Goal: Task Accomplishment & Management: Manage account settings

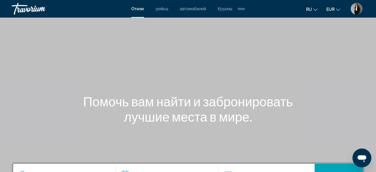
click at [241, 11] on div "Extra navigation items" at bounding box center [241, 8] width 7 height 9
click at [253, 17] on mat-toolbar "Отели рейсы автомобилей Круизы деятельность Отели рейсы автомобилей Круизы деят…" at bounding box center [188, 9] width 376 height 18
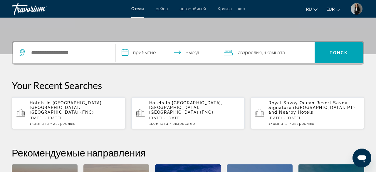
scroll to position [122, 0]
click at [88, 116] on p "[DATE] - [DATE]" at bounding box center [75, 118] width 91 height 4
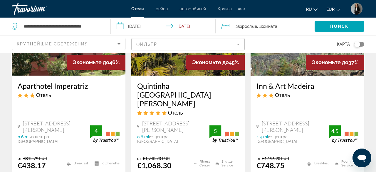
scroll to position [122, 0]
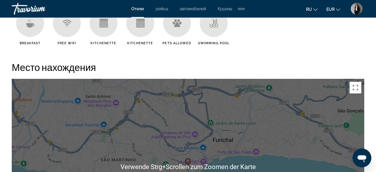
scroll to position [580, 0]
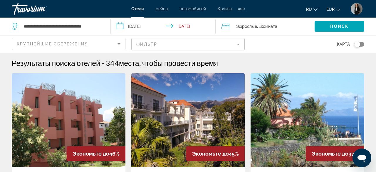
click at [193, 6] on div "Отели рейсы автомобилей Круизы деятельность Отели рейсы автомобилей Круизы деят…" at bounding box center [187, 8] width 113 height 9
click at [193, 9] on span "автомобилей" at bounding box center [193, 8] width 26 height 5
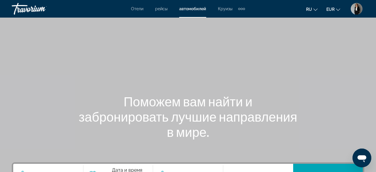
click at [229, 10] on span "Круизы" at bounding box center [225, 8] width 14 height 5
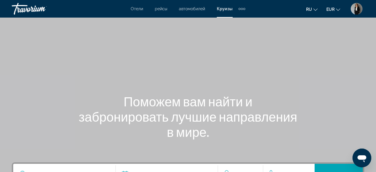
click at [360, 10] on img "User Menu" at bounding box center [356, 9] width 12 height 12
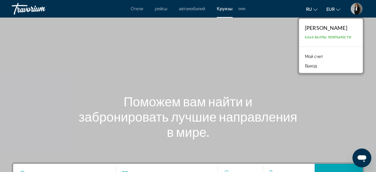
click at [284, 14] on div "ru English Español Français Italiano Português русский EUR USD ($) MXN (Mex$) C…" at bounding box center [307, 9] width 113 height 12
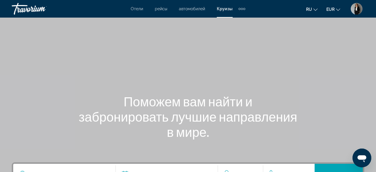
click at [355, 9] on img "User Menu" at bounding box center [356, 9] width 12 height 12
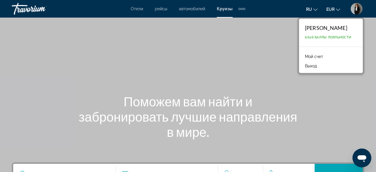
click at [317, 55] on link "Мой счет" at bounding box center [314, 57] width 24 height 8
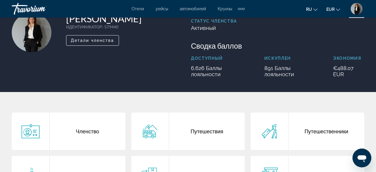
scroll to position [92, 0]
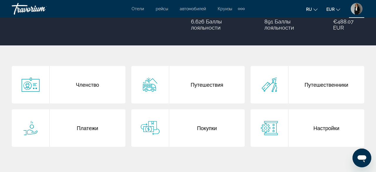
click at [85, 127] on div "Платежи" at bounding box center [88, 128] width 76 height 38
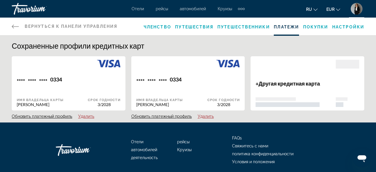
click at [8, 28] on div "Вернуться к панели управления Панель приборов Членство Путешествия Путешественн…" at bounding box center [188, 27] width 376 height 18
click at [13, 25] on icon "Main content" at bounding box center [15, 26] width 7 height 7
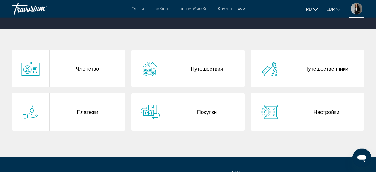
scroll to position [122, 0]
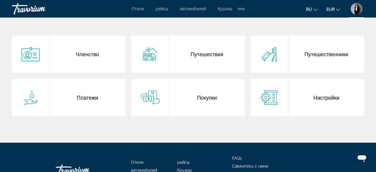
click at [194, 55] on div "Путешествия" at bounding box center [207, 55] width 76 height 38
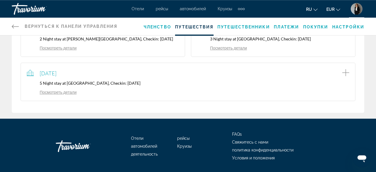
scroll to position [183, 0]
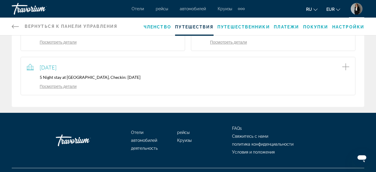
click at [63, 89] on link "Посмотреть детали" at bounding box center [52, 86] width 50 height 5
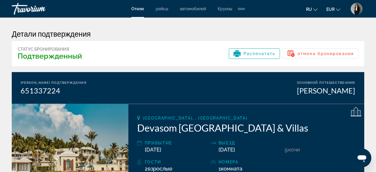
click at [360, 10] on img "User Menu" at bounding box center [356, 9] width 12 height 12
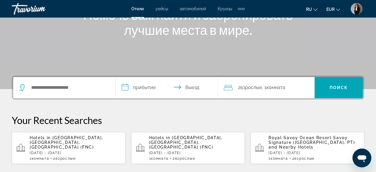
scroll to position [122, 0]
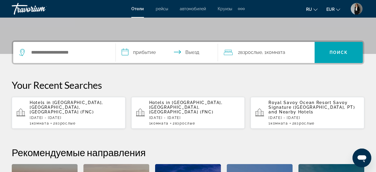
click at [69, 103] on span "[GEOGRAPHIC_DATA], [GEOGRAPHIC_DATA], [GEOGRAPHIC_DATA] (FNC)" at bounding box center [66, 107] width 73 height 14
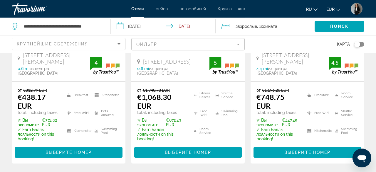
scroll to position [183, 0]
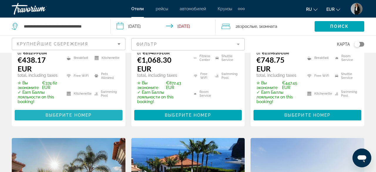
click at [85, 110] on span "Main content" at bounding box center [69, 115] width 108 height 14
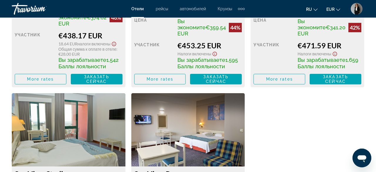
scroll to position [1038, 0]
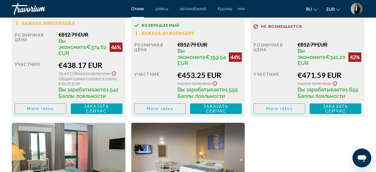
drag, startPoint x: 75, startPoint y: 60, endPoint x: 117, endPoint y: 63, distance: 42.4
click at [117, 63] on div "Розничная цена €812.79 EUR Вы экономите €374.62 EUR 46% когда вы выкупаете учас…" at bounding box center [69, 72] width 108 height 83
click at [52, 77] on div "участник" at bounding box center [34, 80] width 39 height 38
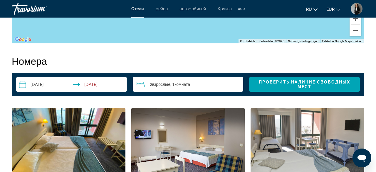
scroll to position [702, 0]
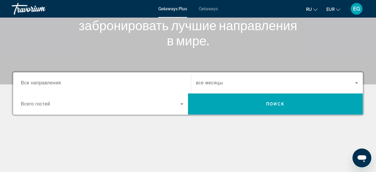
click at [103, 79] on div "Search widget" at bounding box center [102, 83] width 162 height 17
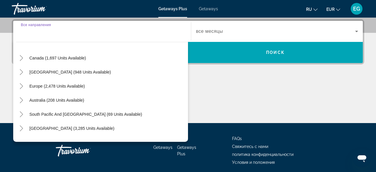
scroll to position [68, 0]
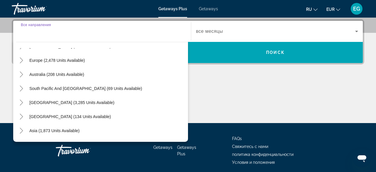
click at [94, 57] on div "Europe (2,478 units available)" at bounding box center [102, 60] width 172 height 14
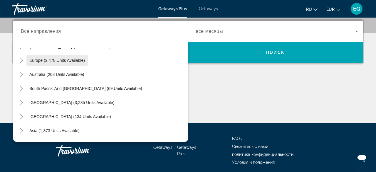
click at [80, 61] on span "Europe (2,478 units available)" at bounding box center [56, 60] width 55 height 5
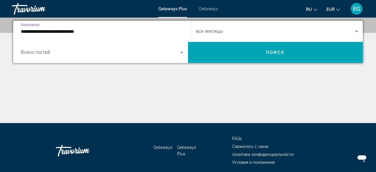
click at [82, 33] on input "**********" at bounding box center [102, 31] width 162 height 7
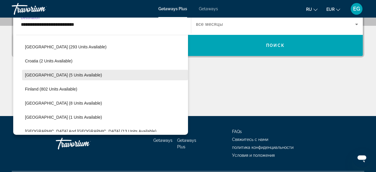
scroll to position [103, 0]
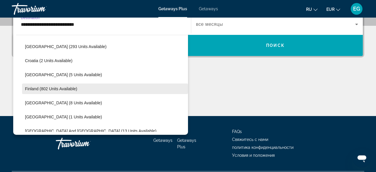
click at [91, 92] on span "Search widget" at bounding box center [105, 89] width 166 height 14
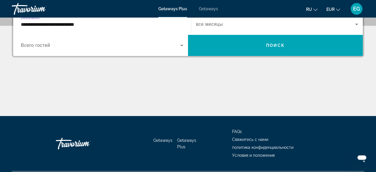
type input "**********"
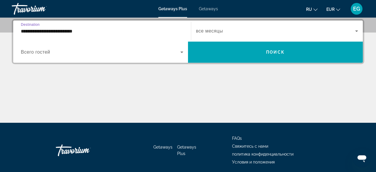
scroll to position [143, 0]
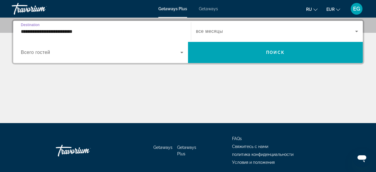
click at [105, 52] on span "Search widget" at bounding box center [100, 52] width 159 height 7
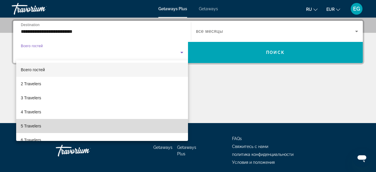
click at [74, 129] on mat-option "5 Travelers" at bounding box center [102, 126] width 172 height 14
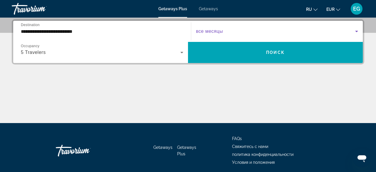
click at [263, 31] on span "Search widget" at bounding box center [275, 31] width 159 height 7
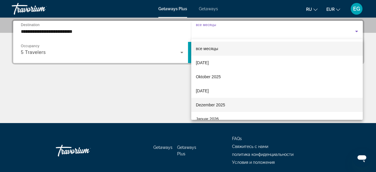
click at [246, 103] on mat-option "Dezember 2025" at bounding box center [277, 105] width 172 height 14
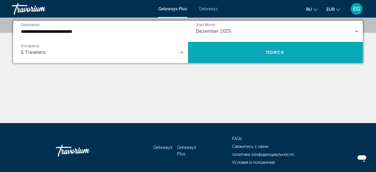
click at [247, 50] on span "Search widget" at bounding box center [275, 52] width 175 height 14
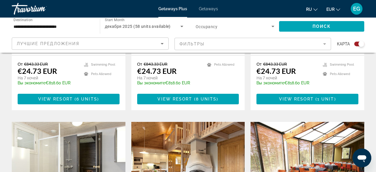
scroll to position [305, 0]
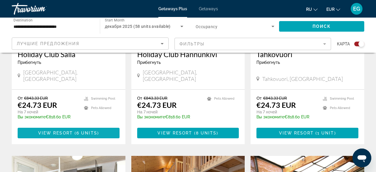
click at [27, 129] on span "Main content" at bounding box center [69, 133] width 102 height 14
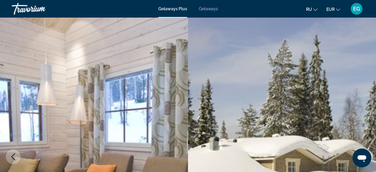
click at [208, 9] on span "Getaways" at bounding box center [208, 8] width 19 height 5
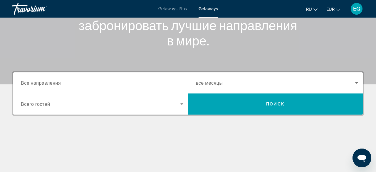
click at [112, 80] on input "Destination Все направления" at bounding box center [102, 83] width 162 height 7
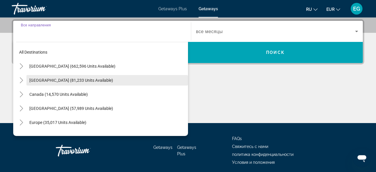
scroll to position [143, 0]
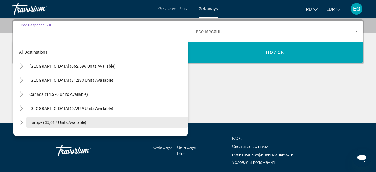
click at [88, 121] on span "Search widget" at bounding box center [106, 123] width 161 height 14
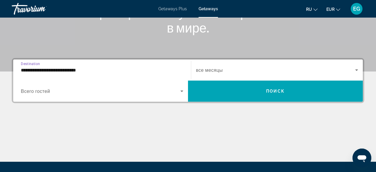
click at [120, 74] on div "**********" at bounding box center [102, 70] width 162 height 17
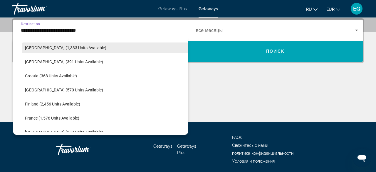
scroll to position [103, 0]
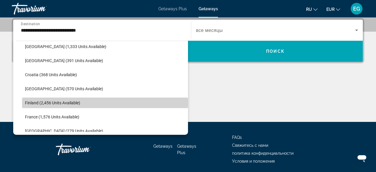
click at [89, 102] on span "Search widget" at bounding box center [105, 103] width 166 height 14
type input "**********"
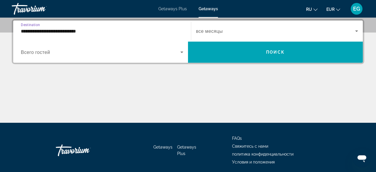
scroll to position [143, 0]
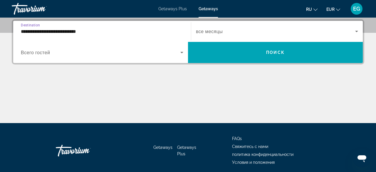
click at [94, 51] on span "Search widget" at bounding box center [100, 52] width 159 height 7
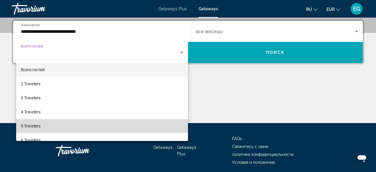
click at [62, 122] on mat-option "5 Travelers" at bounding box center [102, 126] width 172 height 14
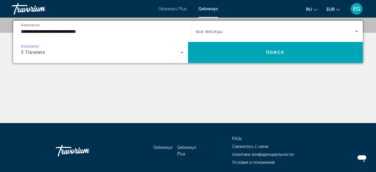
click at [290, 33] on span "Search widget" at bounding box center [275, 31] width 159 height 7
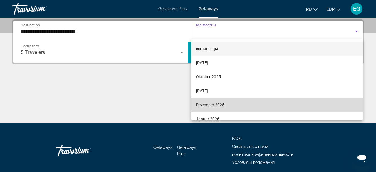
click at [215, 107] on span "Dezember 2025" at bounding box center [210, 105] width 28 height 7
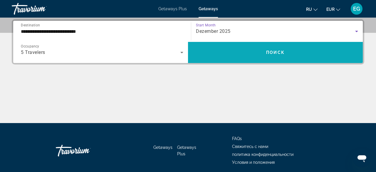
click at [251, 51] on span "Search widget" at bounding box center [275, 52] width 175 height 14
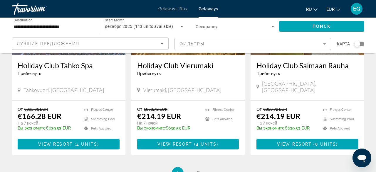
scroll to position [763, 0]
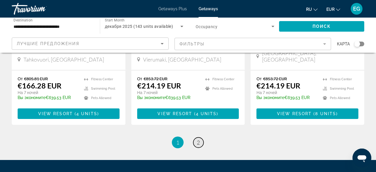
click at [197, 139] on span "2" at bounding box center [198, 142] width 3 height 6
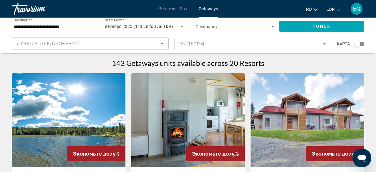
click at [80, 30] on input "**********" at bounding box center [52, 26] width 79 height 7
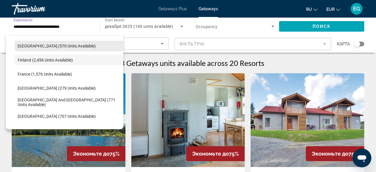
scroll to position [149, 0]
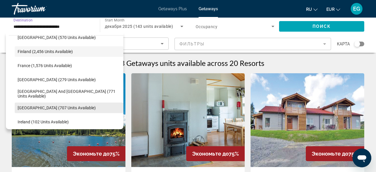
click at [68, 105] on span "Search widget" at bounding box center [69, 108] width 109 height 14
type input "**********"
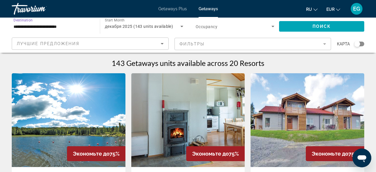
click at [181, 26] on icon "Search widget" at bounding box center [181, 26] width 7 height 7
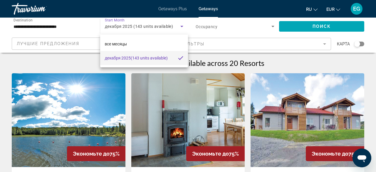
click at [180, 58] on mat-pseudo-checkbox at bounding box center [180, 57] width 5 height 5
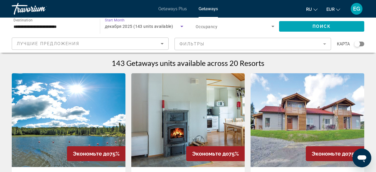
click at [146, 28] on span "декабря 2025 (143 units available)" at bounding box center [139, 26] width 68 height 5
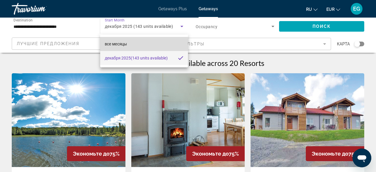
click at [136, 45] on mat-option "все месяцы" at bounding box center [144, 44] width 88 height 14
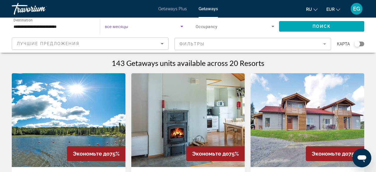
click at [136, 20] on div "Search widget" at bounding box center [144, 26] width 78 height 16
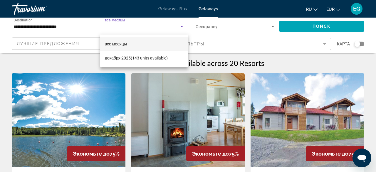
click at [180, 24] on div at bounding box center [188, 86] width 376 height 172
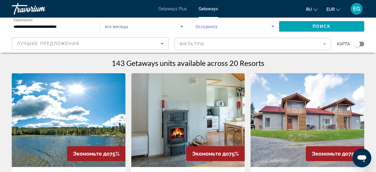
click at [269, 28] on span "Search widget" at bounding box center [233, 26] width 76 height 7
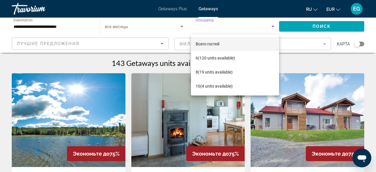
click at [325, 24] on div at bounding box center [188, 86] width 376 height 172
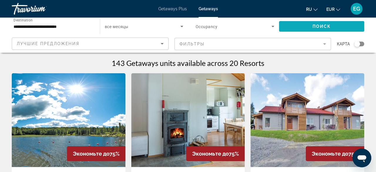
click at [325, 24] on span "Search widget" at bounding box center [321, 26] width 85 height 14
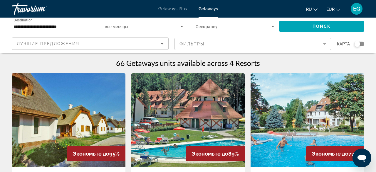
click at [354, 10] on span "EG" at bounding box center [356, 9] width 7 height 6
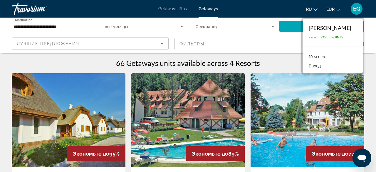
click at [311, 55] on link "Мой счет" at bounding box center [317, 57] width 24 height 8
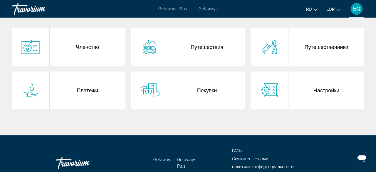
scroll to position [122, 0]
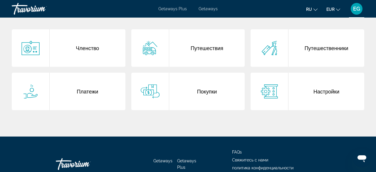
click at [196, 59] on div "Путешествия" at bounding box center [207, 48] width 76 height 38
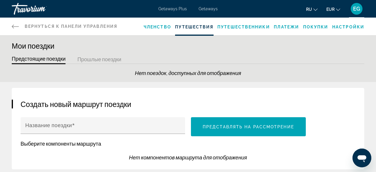
click at [254, 27] on span "Путешественники" at bounding box center [243, 27] width 53 height 5
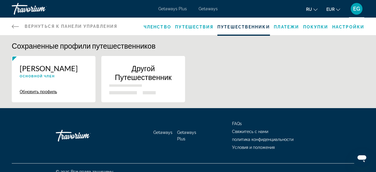
click at [17, 27] on icon "Main content" at bounding box center [15, 26] width 7 height 7
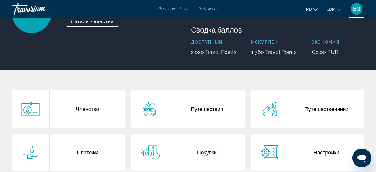
scroll to position [92, 0]
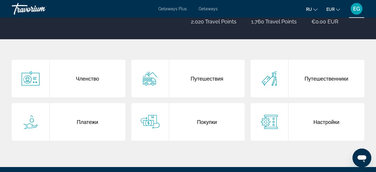
click at [296, 75] on div "Путешественники" at bounding box center [326, 79] width 76 height 38
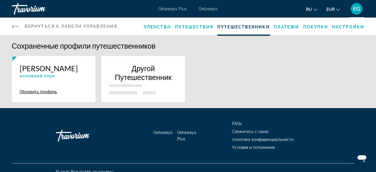
click at [11, 25] on div "Вернуться к панели управления Панель приборов Членство Путешествия Путешественн…" at bounding box center [188, 27] width 376 height 18
click at [16, 26] on icon "Main content" at bounding box center [15, 26] width 7 height 7
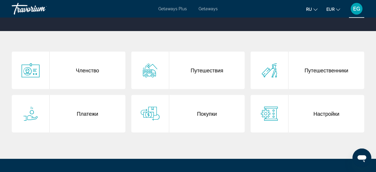
scroll to position [122, 0]
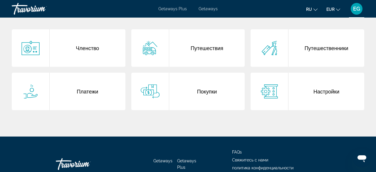
click at [203, 91] on div "Покупки" at bounding box center [207, 92] width 76 height 38
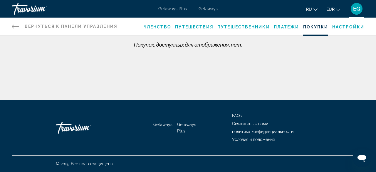
click at [16, 23] on link "Вернуться к панели управления Панель приборов" at bounding box center [64, 27] width 105 height 18
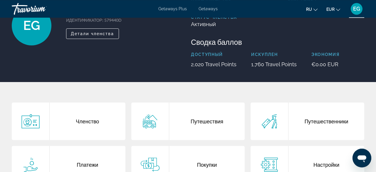
scroll to position [61, 0]
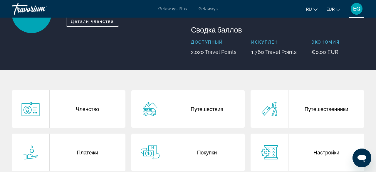
click at [224, 109] on div "Путешествия" at bounding box center [207, 109] width 76 height 38
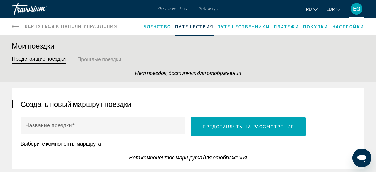
click at [11, 25] on div "Вернуться к панели управления Панель приборов Членство Путешествия Путешественн…" at bounding box center [188, 27] width 376 height 18
click at [13, 26] on icon "Main content" at bounding box center [15, 26] width 7 height 7
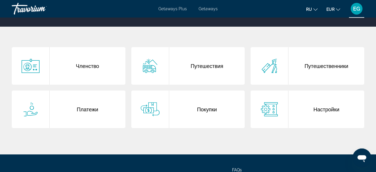
scroll to position [92, 0]
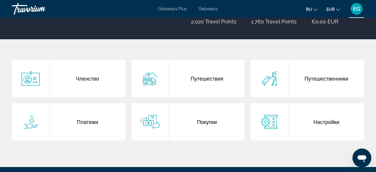
click at [214, 81] on div "Путешествия" at bounding box center [207, 79] width 76 height 38
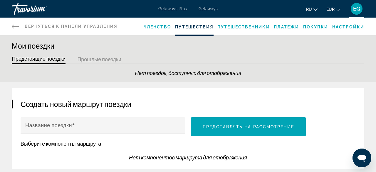
click at [13, 31] on link "Вернуться к панели управления Панель приборов" at bounding box center [64, 27] width 105 height 18
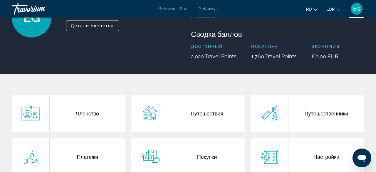
scroll to position [61, 0]
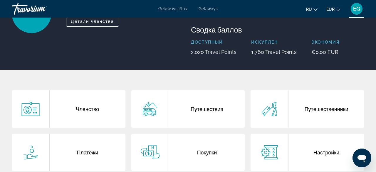
drag, startPoint x: 237, startPoint y: 53, endPoint x: 181, endPoint y: 57, distance: 56.2
click at [181, 57] on div "EG Elena Guggenheimer ИДЕНТИФИКАТОР : 579440D Второстепенный член Детали членст…" at bounding box center [188, 13] width 376 height 113
click at [180, 57] on div "EG Elena Guggenheimer ИДЕНТИФИКАТОР : 579440D Второстепенный член Детали членст…" at bounding box center [188, 13] width 376 height 113
drag, startPoint x: 236, startPoint y: 54, endPoint x: 178, endPoint y: 55, distance: 57.2
click at [178, 55] on div "EG Elena Guggenheimer ИДЕНТИФИКАТОР : 579440D Второстепенный член Детали членст…" at bounding box center [188, 13] width 358 height 84
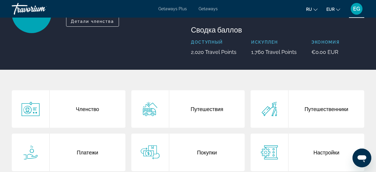
click at [178, 55] on div "EG Elena Guggenheimer ИДЕНТИФИКАТОР : 579440D Второстепенный член Детали членст…" at bounding box center [98, 13] width 173 height 84
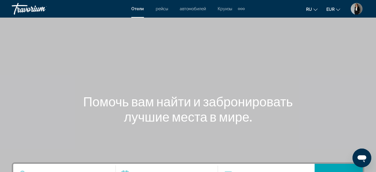
click at [355, 6] on img "User Menu" at bounding box center [356, 9] width 12 height 12
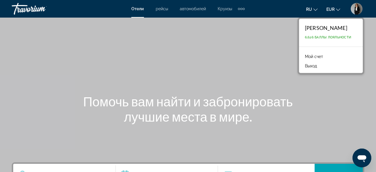
click at [315, 55] on link "Мой счет" at bounding box center [314, 57] width 24 height 8
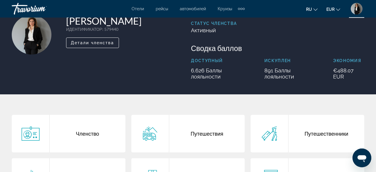
scroll to position [61, 0]
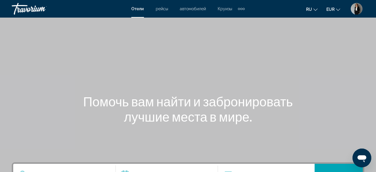
click at [358, 13] on img "User Menu" at bounding box center [356, 9] width 12 height 12
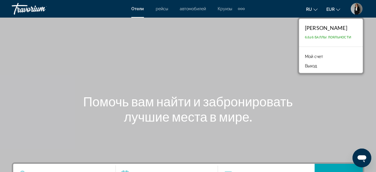
click at [313, 53] on link "Мой счет" at bounding box center [314, 57] width 24 height 8
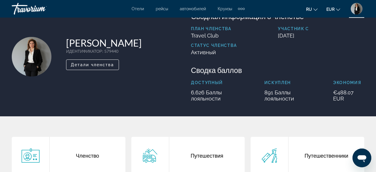
scroll to position [31, 0]
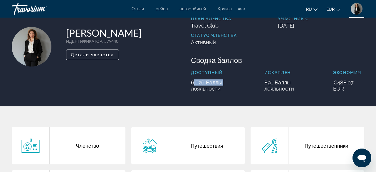
drag, startPoint x: 221, startPoint y: 83, endPoint x: 184, endPoint y: 82, distance: 36.7
click at [188, 81] on div "Сводная информация о членстве План членства Travel Club Участник с July 26, 202…" at bounding box center [277, 47] width 179 height 90
click at [184, 82] on div "Elena Guggenheimer ИДЕНТИФИКАТОР : 579440 Второстепенный член Детали членства" at bounding box center [98, 47] width 173 height 90
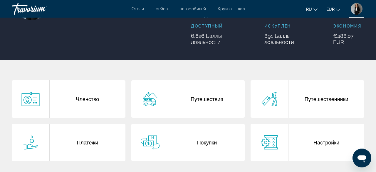
scroll to position [61, 0]
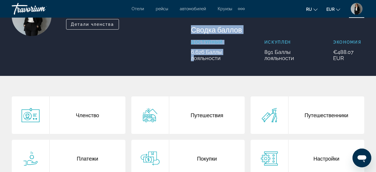
drag, startPoint x: 223, startPoint y: 53, endPoint x: 188, endPoint y: 54, distance: 35.5
click at [188, 54] on div "Elena Guggenheimer ИДЕНТИФИКАТОР : 579440 Второстепенный член Детали членства С…" at bounding box center [188, 16] width 358 height 90
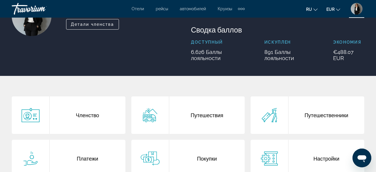
click at [188, 54] on div "Elena Guggenheimer ИДЕНТИФИКАТОР : 579440 Второстепенный член Детали членства" at bounding box center [98, 16] width 179 height 90
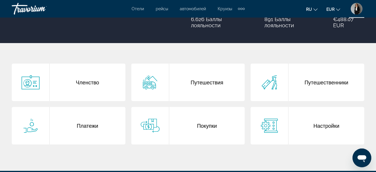
scroll to position [122, 0]
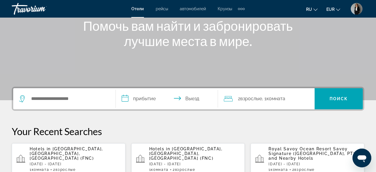
scroll to position [92, 0]
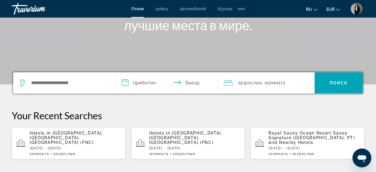
click at [94, 138] on p "Hotels in [GEOGRAPHIC_DATA], [GEOGRAPHIC_DATA], [GEOGRAPHIC_DATA] (FNC)" at bounding box center [75, 138] width 91 height 14
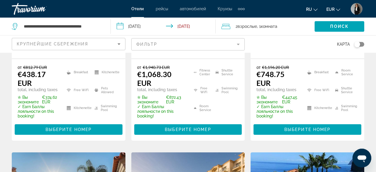
scroll to position [183, 0]
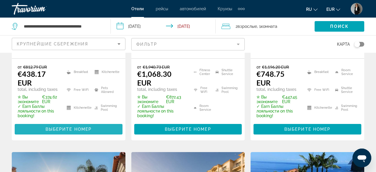
click at [87, 127] on span "Выберите номер" at bounding box center [68, 129] width 46 height 5
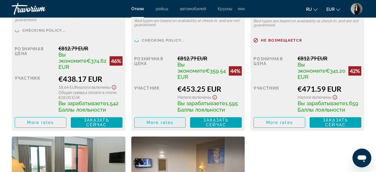
scroll to position [1033, 0]
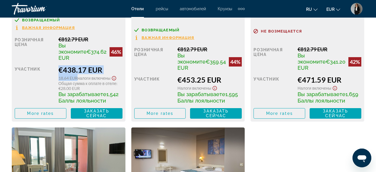
drag, startPoint x: 102, startPoint y: 98, endPoint x: 64, endPoint y: 96, distance: 38.5
click at [64, 96] on div "Розничная цена €812.79 EUR Вы экономите €374.62 EUR 46% когда вы выкупаете учас…" at bounding box center [69, 77] width 108 height 83
click at [54, 98] on div "участник" at bounding box center [34, 84] width 39 height 38
drag, startPoint x: 69, startPoint y: 93, endPoint x: 101, endPoint y: 106, distance: 34.1
click at [101, 104] on div "Вы зарабатываете 1,542 Баллы лояльности" at bounding box center [90, 97] width 64 height 13
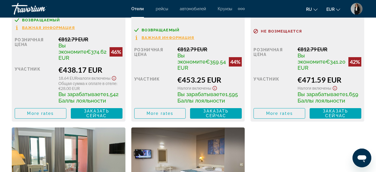
click at [357, 11] on img "User Menu" at bounding box center [356, 9] width 12 height 12
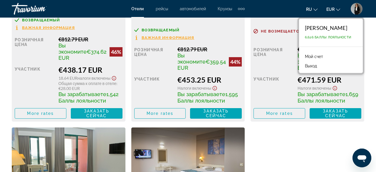
click at [98, 118] on span "Заказать сейчас" at bounding box center [96, 113] width 25 height 9
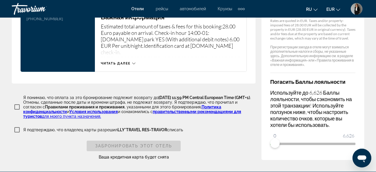
scroll to position [915, 0]
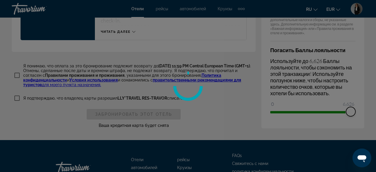
drag, startPoint x: 271, startPoint y: 108, endPoint x: 366, endPoint y: 106, distance: 94.8
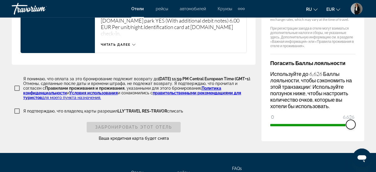
scroll to position [917, 0]
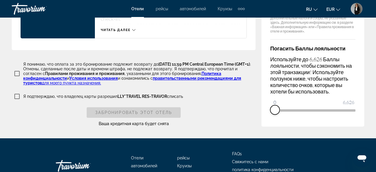
drag, startPoint x: 351, startPoint y: 107, endPoint x: 195, endPoint y: 130, distance: 157.6
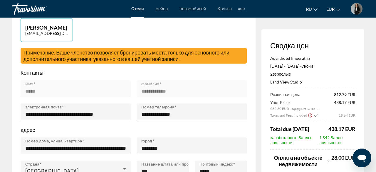
scroll to position [0, 0]
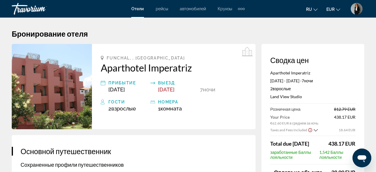
click at [242, 10] on div "Extra navigation items" at bounding box center [241, 8] width 7 height 9
click at [232, 20] on span "деятельность" at bounding box center [226, 19] width 27 height 5
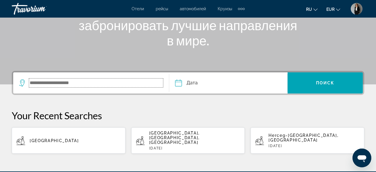
click at [113, 86] on input "Search widget" at bounding box center [96, 83] width 134 height 9
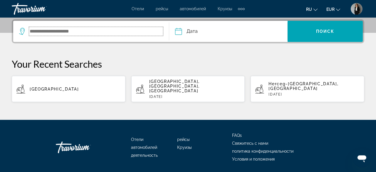
scroll to position [143, 0]
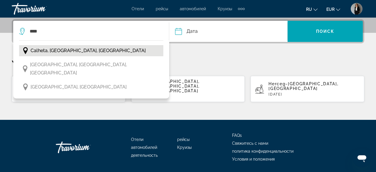
click at [67, 47] on span "Calheta, Madeira, Portugal" at bounding box center [88, 51] width 115 height 8
type input "**********"
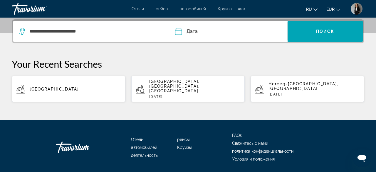
click at [189, 29] on input "Date" at bounding box center [202, 32] width 58 height 23
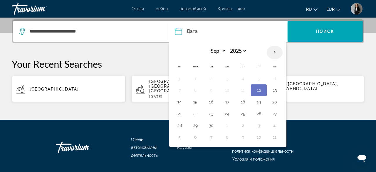
click at [272, 51] on th "Next month" at bounding box center [274, 52] width 16 height 13
select select "*"
click at [226, 52] on th "Oct *** *** *** *** *** *** *** *** *** *** *** *** 2025 **** **** **** **** **…" at bounding box center [226, 53] width 79 height 14
click at [207, 46] on select "*** *** *** *** *** *** *** *** *** *** *** ***" at bounding box center [216, 51] width 19 height 10
click option "***" at bounding box center [0, 0] width 0 height 0
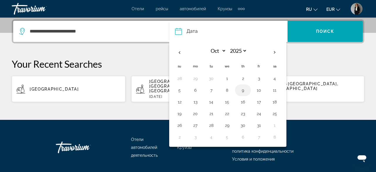
click at [240, 91] on button "9" at bounding box center [242, 90] width 9 height 8
type input "**********"
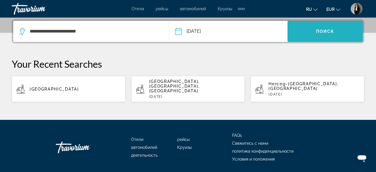
click at [309, 37] on span "Search widget" at bounding box center [324, 31] width 75 height 14
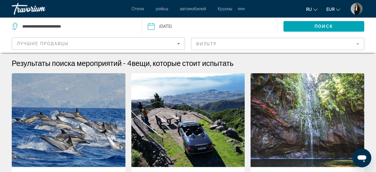
click at [144, 9] on li "Отели" at bounding box center [140, 8] width 18 height 5
click at [140, 8] on span "Отели" at bounding box center [137, 8] width 12 height 5
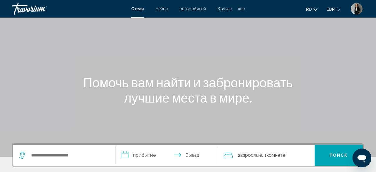
scroll to position [31, 0]
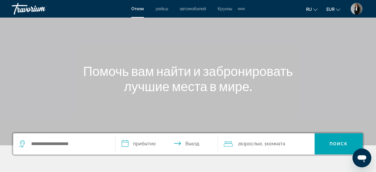
click at [218, 48] on div "Main content" at bounding box center [188, 57] width 376 height 176
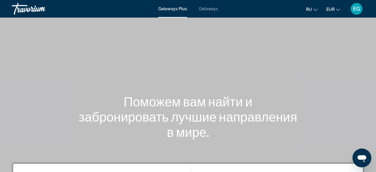
drag, startPoint x: 220, startPoint y: 14, endPoint x: 217, endPoint y: 11, distance: 4.8
click at [217, 12] on div "Getaways Plus Getaways ru English Español Français Italiano Português русский E…" at bounding box center [188, 8] width 376 height 15
click at [217, 11] on div "Getaways Plus Getaways ru English Español Français Italiano Português русский E…" at bounding box center [188, 8] width 376 height 15
click at [216, 10] on span "Getaways" at bounding box center [208, 8] width 19 height 5
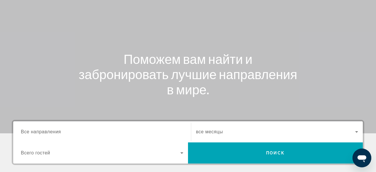
scroll to position [92, 0]
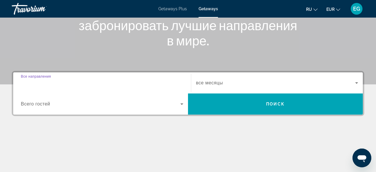
click at [82, 84] on input "Destination Все направления" at bounding box center [102, 83] width 162 height 7
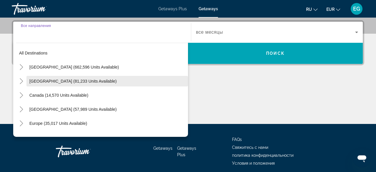
scroll to position [143, 0]
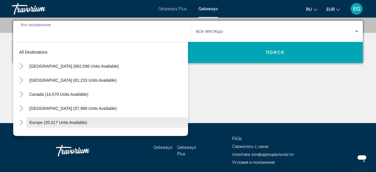
click at [84, 121] on span "Europe (35,017 units available)" at bounding box center [58, 122] width 58 height 5
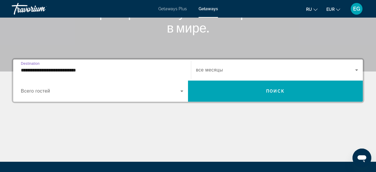
click at [108, 68] on input "**********" at bounding box center [102, 70] width 162 height 7
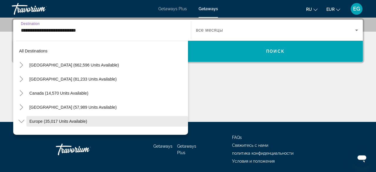
scroll to position [35, 0]
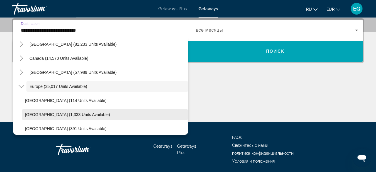
click at [85, 111] on span "Search widget" at bounding box center [105, 115] width 166 height 14
type input "**********"
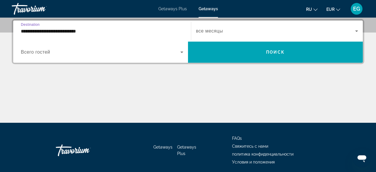
scroll to position [143, 0]
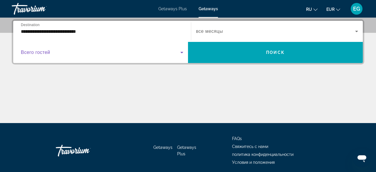
click at [102, 50] on span "Search widget" at bounding box center [100, 52] width 159 height 7
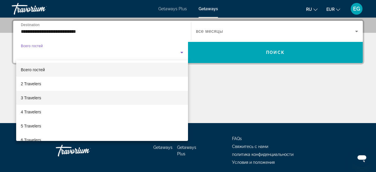
click at [68, 94] on mat-option "3 Travelers" at bounding box center [102, 98] width 172 height 14
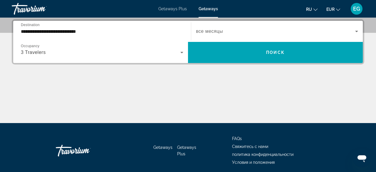
click at [209, 31] on span "все месяцы" at bounding box center [209, 31] width 27 height 5
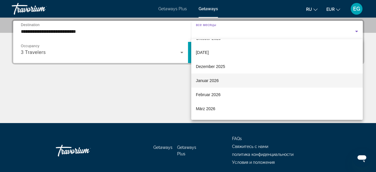
scroll to position [39, 0]
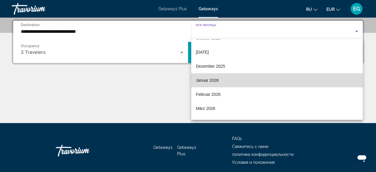
click at [238, 82] on mat-option "Januar 2026" at bounding box center [277, 80] width 172 height 14
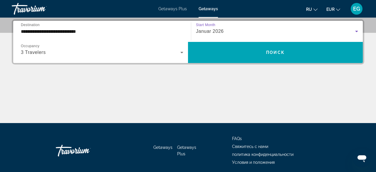
click at [237, 63] on div "**********" at bounding box center [188, 41] width 352 height 45
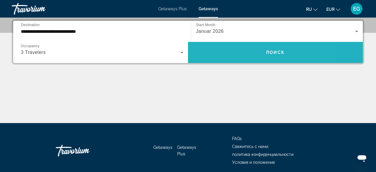
click at [237, 55] on span "Search widget" at bounding box center [275, 52] width 175 height 14
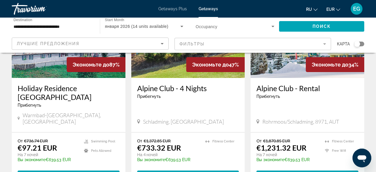
scroll to position [92, 0]
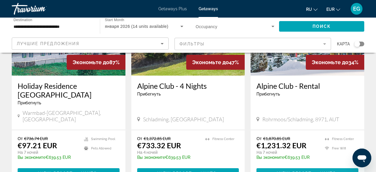
click at [295, 171] on span "View Resort" at bounding box center [294, 173] width 35 height 5
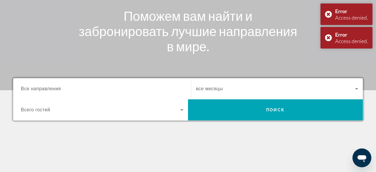
scroll to position [122, 0]
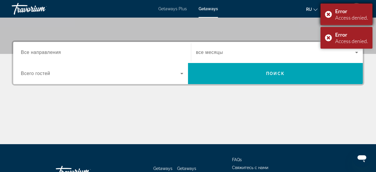
click at [328, 16] on div "Error Access denied." at bounding box center [346, 15] width 52 height 22
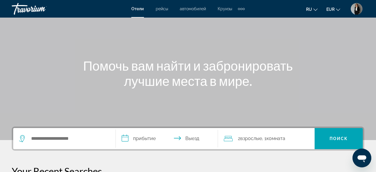
scroll to position [122, 0]
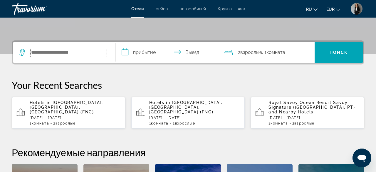
click at [63, 53] on input "Search widget" at bounding box center [69, 52] width 76 height 9
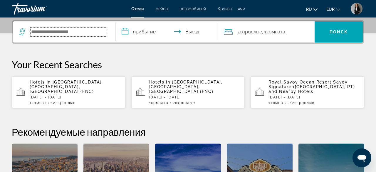
scroll to position [143, 0]
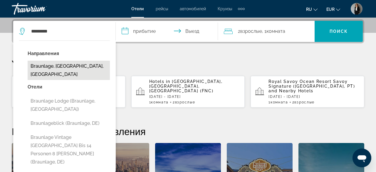
click at [78, 67] on button "Braunlage, [GEOGRAPHIC_DATA], [GEOGRAPHIC_DATA]" at bounding box center [69, 70] width 82 height 19
type input "**********"
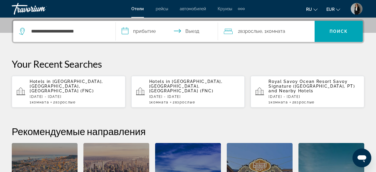
click at [149, 29] on input "**********" at bounding box center [168, 32] width 105 height 23
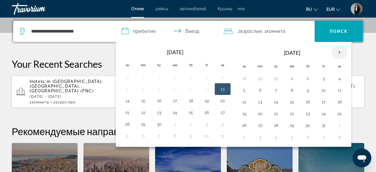
click at [339, 51] on th "Next month" at bounding box center [339, 52] width 16 height 13
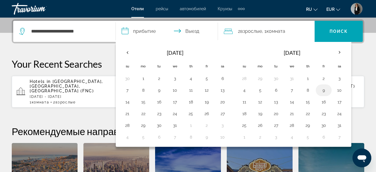
click at [319, 89] on button "9" at bounding box center [323, 90] width 9 height 8
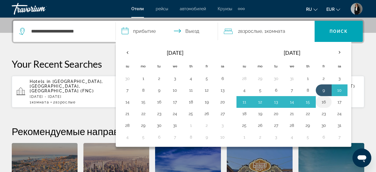
click at [322, 102] on button "16" at bounding box center [323, 102] width 9 height 8
type input "**********"
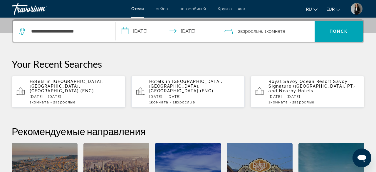
click at [260, 31] on span "Взрослые" at bounding box center [251, 31] width 22 height 6
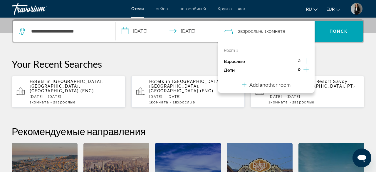
click at [305, 70] on icon "Increment children" at bounding box center [305, 69] width 5 height 5
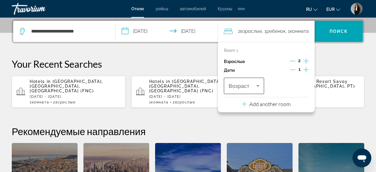
click at [263, 83] on div "Возраст" at bounding box center [244, 86] width 40 height 16
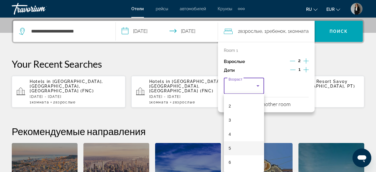
scroll to position [39, 0]
click at [244, 136] on mat-option "5" at bounding box center [244, 135] width 40 height 14
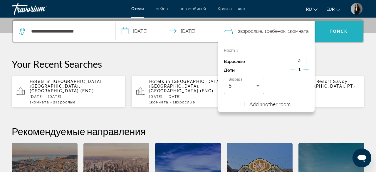
click at [339, 33] on span "Поиск" at bounding box center [338, 31] width 18 height 5
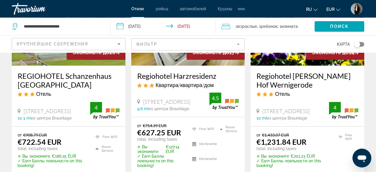
scroll to position [122, 0]
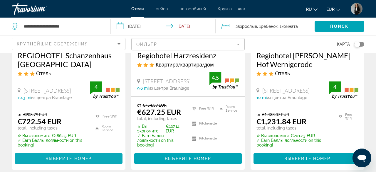
click at [70, 157] on span "Main content" at bounding box center [69, 159] width 108 height 14
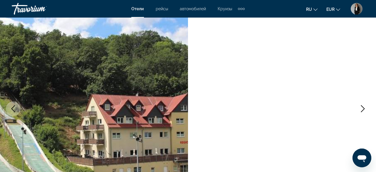
scroll to position [122, 0]
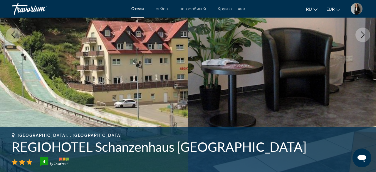
click at [356, 36] on button "Next image" at bounding box center [362, 35] width 15 height 15
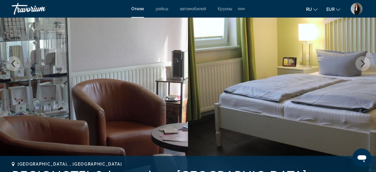
scroll to position [61, 0]
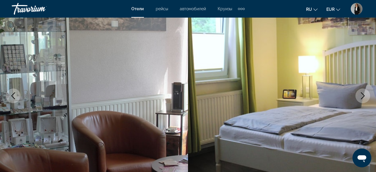
click at [367, 100] on button "Next image" at bounding box center [362, 96] width 15 height 15
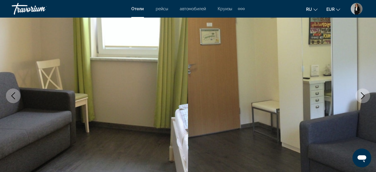
click at [366, 100] on button "Next image" at bounding box center [362, 96] width 15 height 15
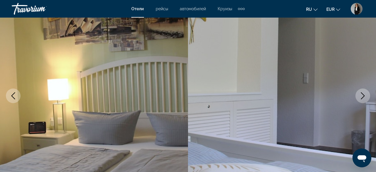
click at [366, 100] on button "Next image" at bounding box center [362, 96] width 15 height 15
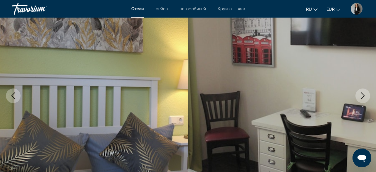
click at [366, 97] on button "Next image" at bounding box center [362, 96] width 15 height 15
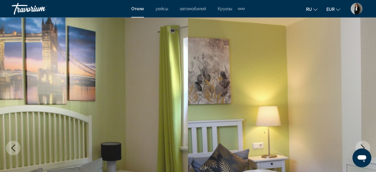
scroll to position [0, 0]
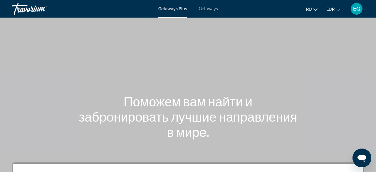
click at [217, 9] on span "Getaways" at bounding box center [208, 8] width 19 height 5
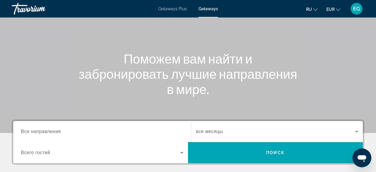
scroll to position [92, 0]
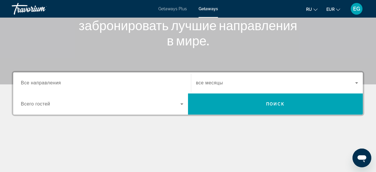
click at [137, 81] on input "Destination Все направления" at bounding box center [102, 83] width 162 height 7
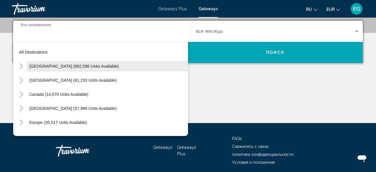
scroll to position [143, 0]
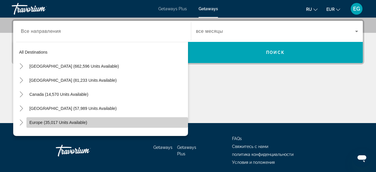
click at [94, 119] on span "Search widget" at bounding box center [106, 123] width 161 height 14
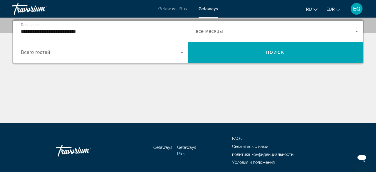
click at [108, 29] on input "**********" at bounding box center [102, 31] width 162 height 7
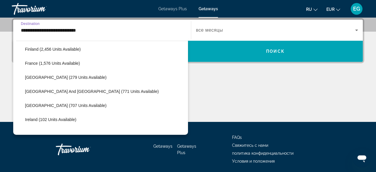
scroll to position [171, 0]
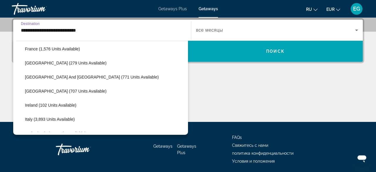
click at [102, 60] on span "Search widget" at bounding box center [105, 63] width 166 height 14
type input "**********"
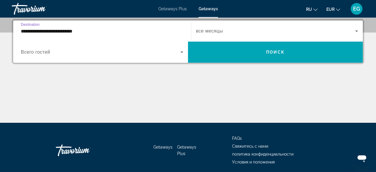
scroll to position [143, 0]
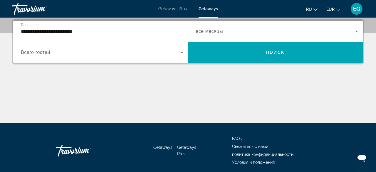
click at [99, 55] on span "Search widget" at bounding box center [100, 52] width 159 height 7
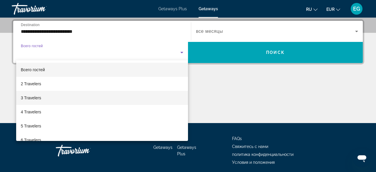
click at [76, 96] on mat-option "3 Travelers" at bounding box center [102, 98] width 172 height 14
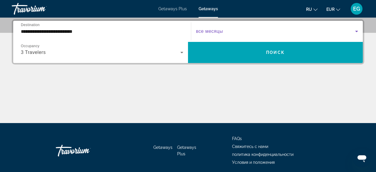
click at [287, 31] on span "Search widget" at bounding box center [275, 31] width 159 height 7
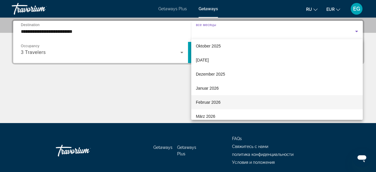
scroll to position [39, 0]
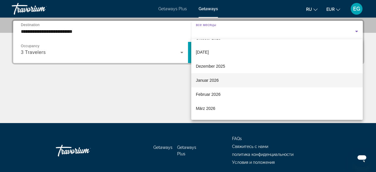
click at [232, 83] on mat-option "Januar 2026" at bounding box center [277, 80] width 172 height 14
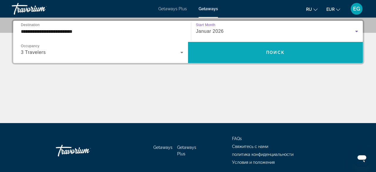
click at [237, 50] on span "Search widget" at bounding box center [275, 52] width 175 height 14
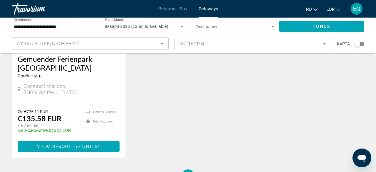
scroll to position [122, 0]
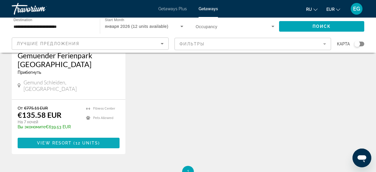
click at [40, 141] on span "View Resort" at bounding box center [54, 143] width 35 height 5
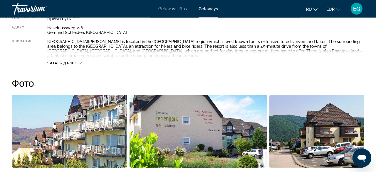
scroll to position [244, 0]
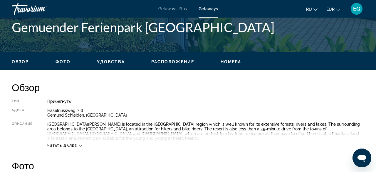
click at [82, 144] on icon "Main content" at bounding box center [80, 145] width 3 height 3
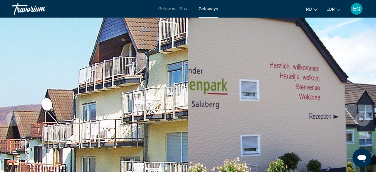
scroll to position [0, 0]
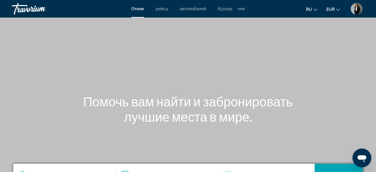
click at [356, 10] on img "User Menu" at bounding box center [356, 9] width 12 height 12
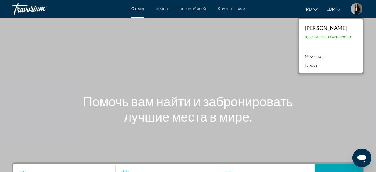
click at [311, 54] on link "Мой счет" at bounding box center [314, 57] width 24 height 8
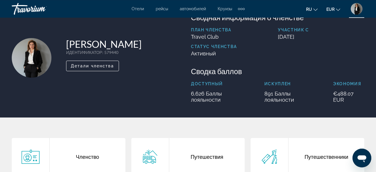
scroll to position [31, 0]
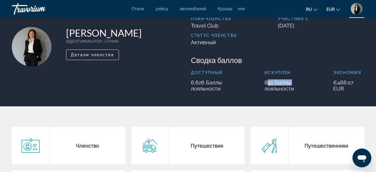
drag, startPoint x: 264, startPoint y: 82, endPoint x: 289, endPoint y: 82, distance: 24.4
click at [289, 82] on p "891 Баллы лояльности" at bounding box center [291, 86] width 54 height 12
click at [293, 82] on p "891 Баллы лояльности" at bounding box center [291, 86] width 54 height 12
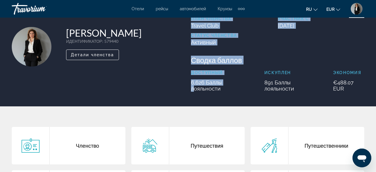
drag, startPoint x: 223, startPoint y: 82, endPoint x: 187, endPoint y: 85, distance: 36.2
click at [187, 85] on div "[PERSON_NAME] ИДЕНТИФИКАТОР : 579440 Второстепенный член Детали членства Сводна…" at bounding box center [188, 47] width 358 height 90
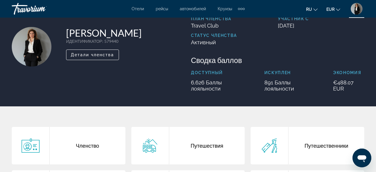
click at [178, 43] on div "[PERSON_NAME] ИДЕНТИФИКАТОР : 579440 Второстепенный член Детали членства" at bounding box center [98, 47] width 173 height 90
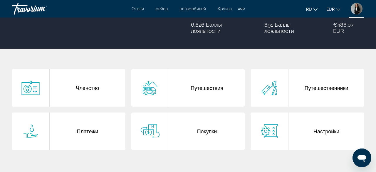
scroll to position [92, 0]
